Goal: Information Seeking & Learning: Get advice/opinions

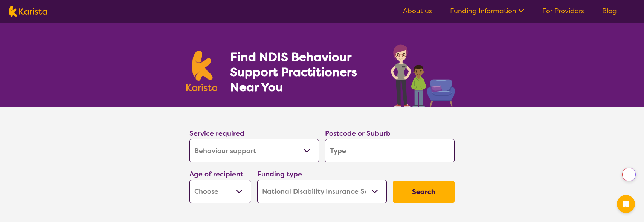
select select "Behaviour support"
select select "NDIS"
select select "Behaviour support"
select select "NDIS"
click at [307, 151] on select "Allied Health Assistant Assessment ([MEDICAL_DATA] or [MEDICAL_DATA]) Behaviour…" at bounding box center [255, 150] width 130 height 23
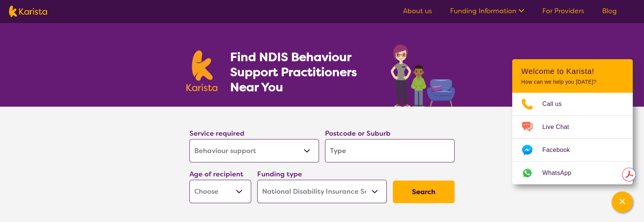
click at [358, 147] on input "search" at bounding box center [390, 150] width 130 height 23
click at [625, 197] on icon "Channel Menu" at bounding box center [623, 201] width 8 height 8
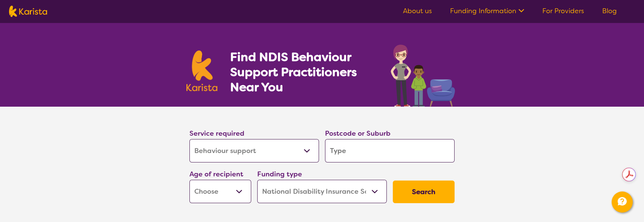
click at [358, 147] on input "search" at bounding box center [390, 150] width 130 height 23
type input "2"
type input "25"
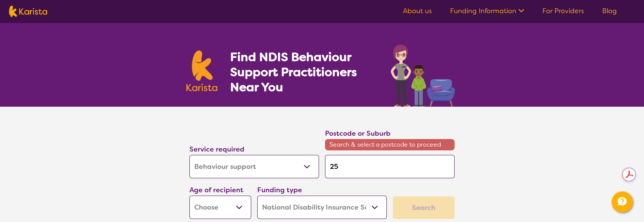
type input "253"
type input "2533"
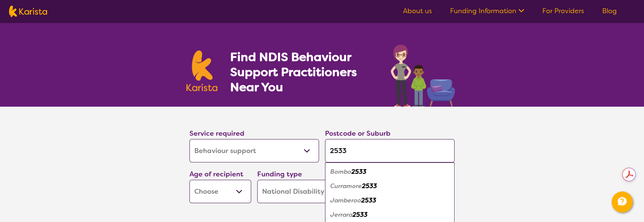
type input "2533"
click at [217, 195] on select "Early Childhood - 0 to 9 Child - 10 to 11 Adolescent - 12 to 17 Adult - 18 to 6…" at bounding box center [221, 191] width 62 height 23
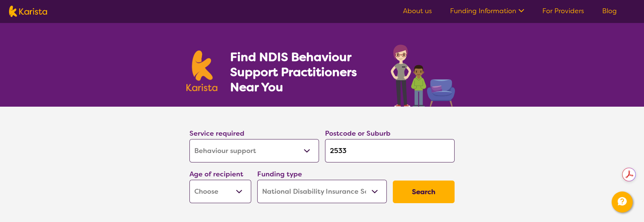
select select "EC"
click at [190, 180] on select "Early Childhood - 0 to 9 Child - 10 to 11 Adolescent - 12 to 17 Adult - 18 to 6…" at bounding box center [221, 191] width 62 height 23
select select "EC"
click at [419, 191] on button "Search" at bounding box center [424, 191] width 62 height 23
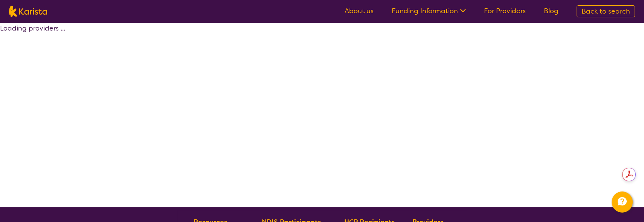
select select "by_score"
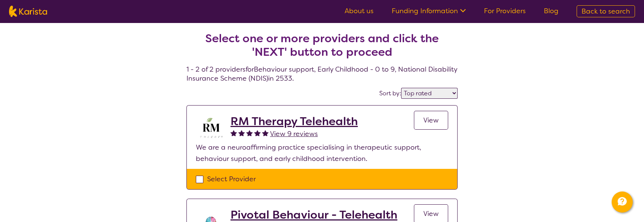
click at [511, 68] on div "Select one or more providers and click the 'NEXT' button to proceed 1 - 2 of 2 …" at bounding box center [322, 168] width 644 height 290
click at [266, 118] on h2 "RM Therapy Telehealth" at bounding box center [294, 122] width 127 height 14
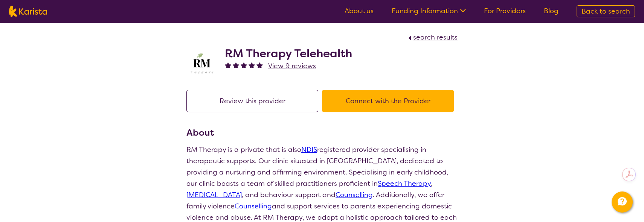
click at [398, 96] on button "Connect with the Provider" at bounding box center [388, 101] width 132 height 23
